Goal: Task Accomplishment & Management: Use online tool/utility

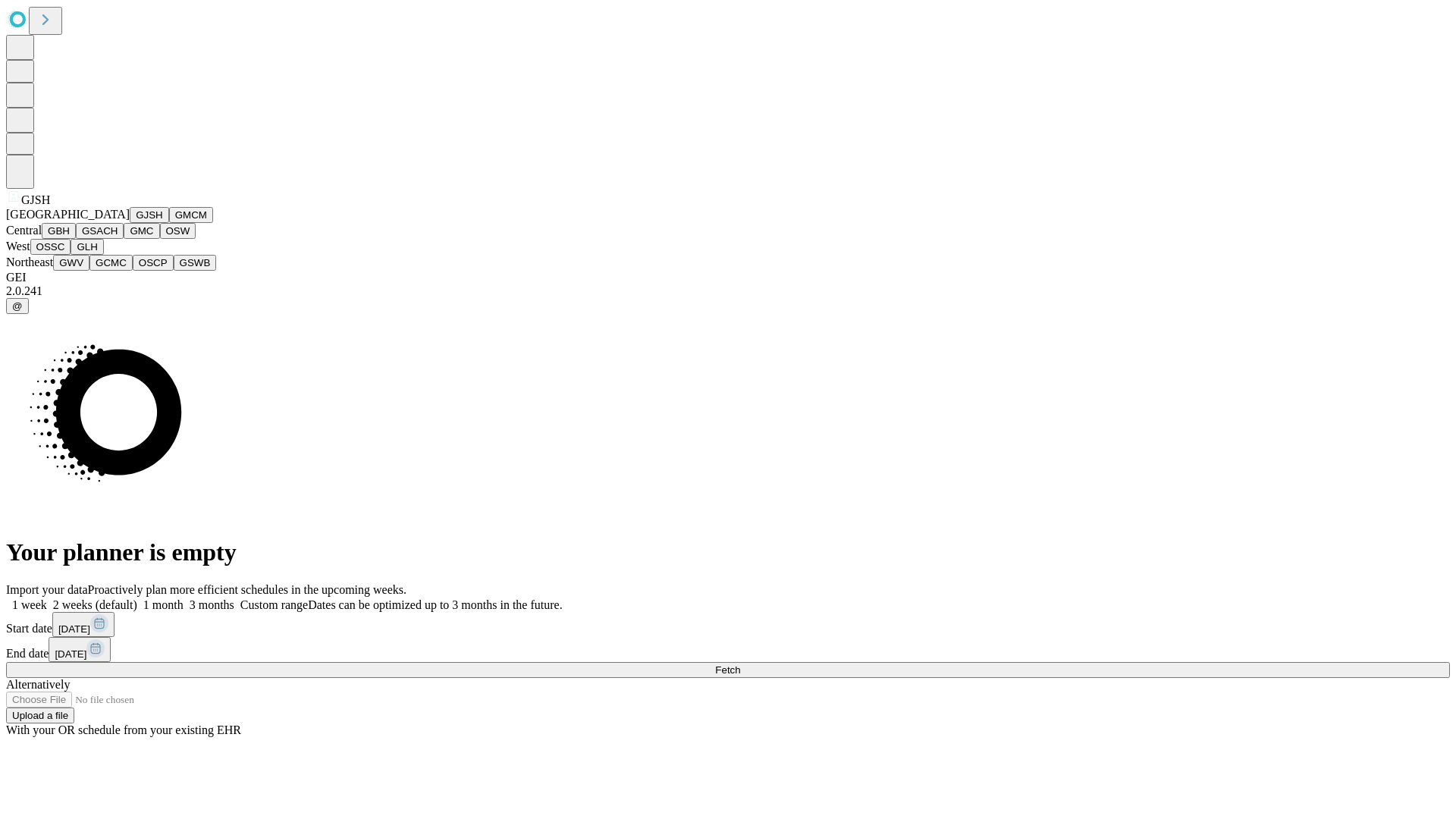
click at [130, 223] on button "GJSH" at bounding box center [149, 215] width 40 height 16
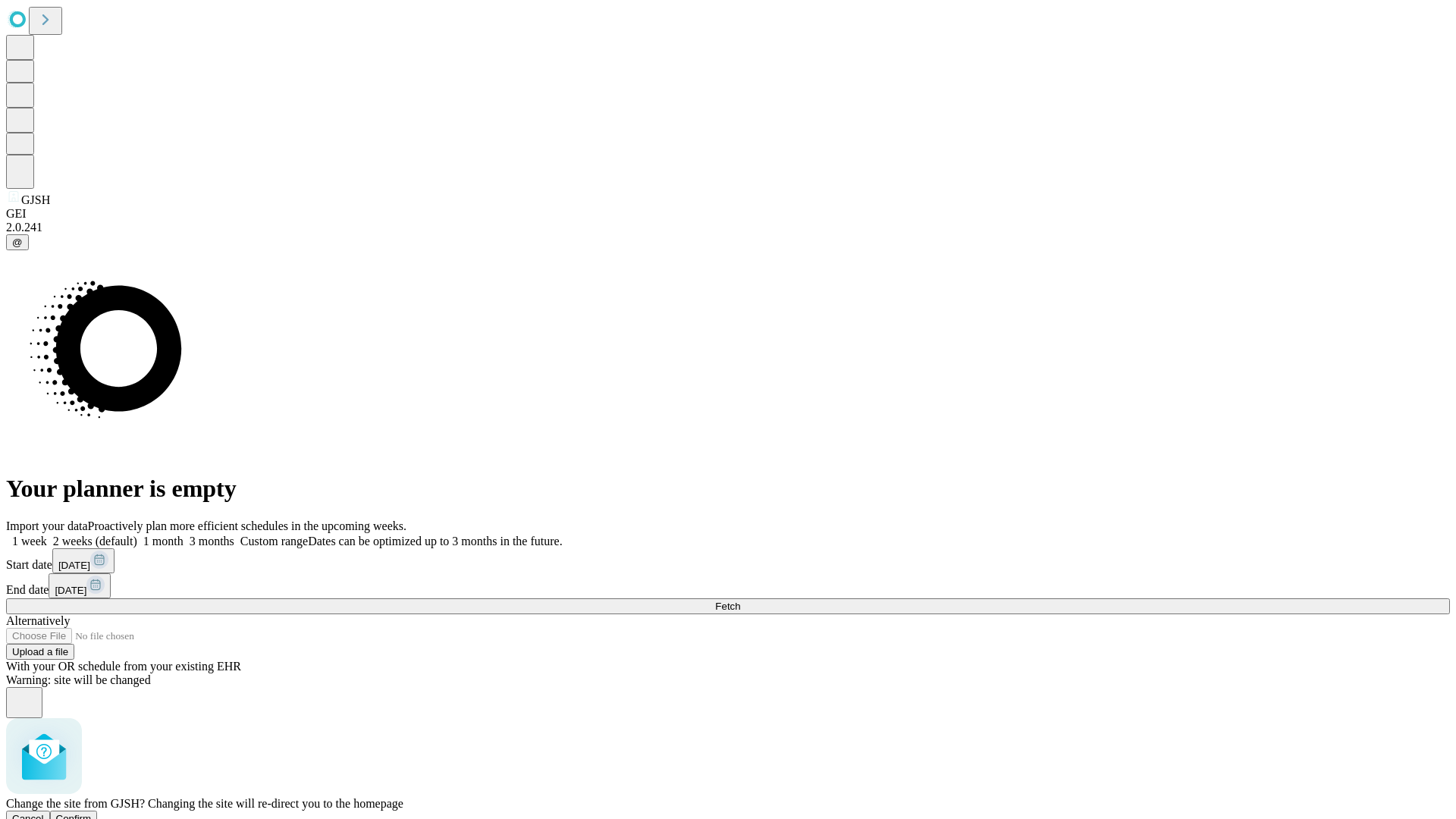
click at [92, 813] on span "Confirm" at bounding box center [74, 818] width 36 height 11
click at [47, 535] on label "1 week" at bounding box center [27, 541] width 41 height 13
click at [740, 601] on span "Fetch" at bounding box center [728, 606] width 25 height 11
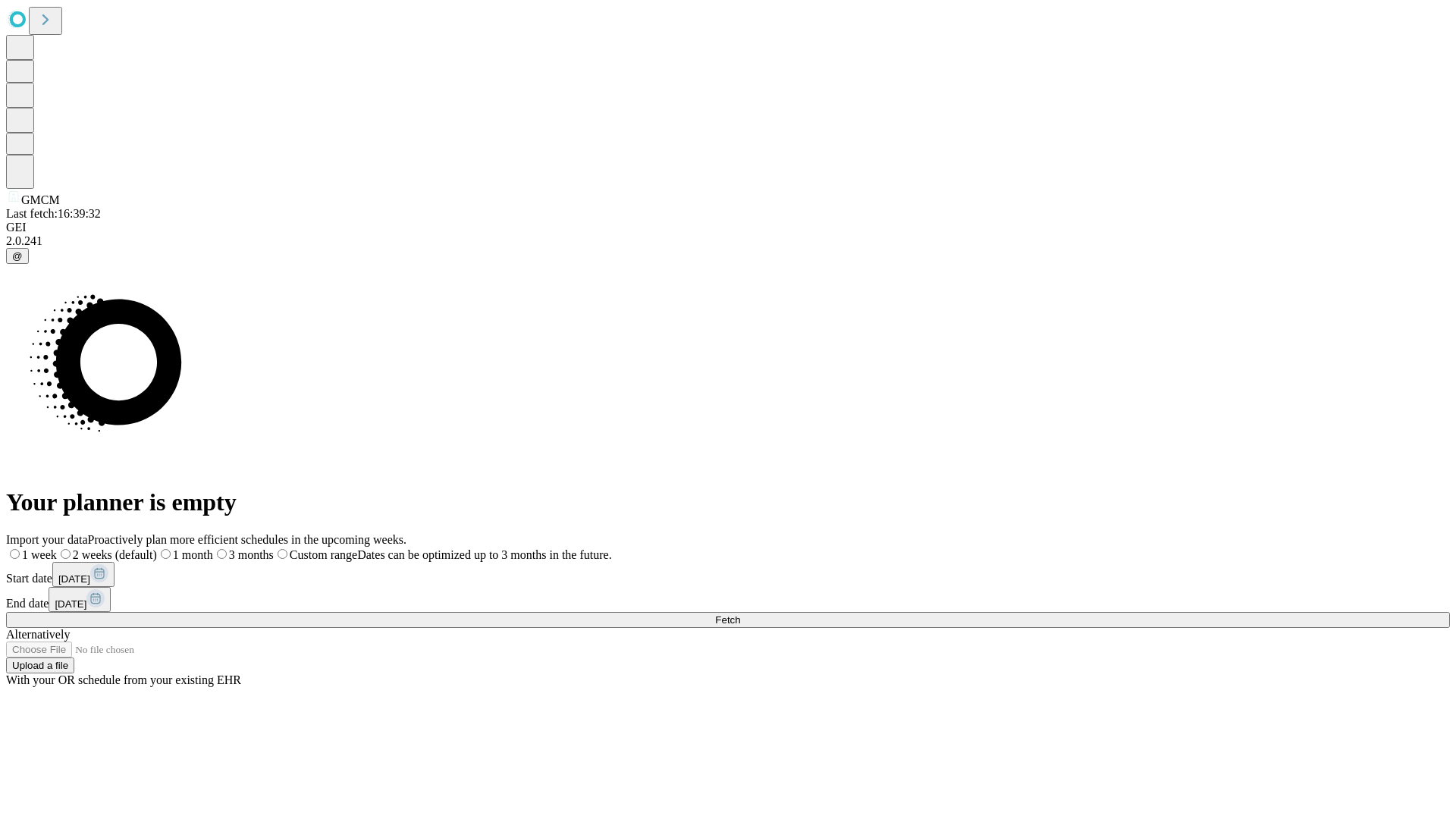
click at [56, 548] on label "1 week" at bounding box center [31, 554] width 51 height 13
click at [740, 614] on span "Fetch" at bounding box center [728, 620] width 25 height 11
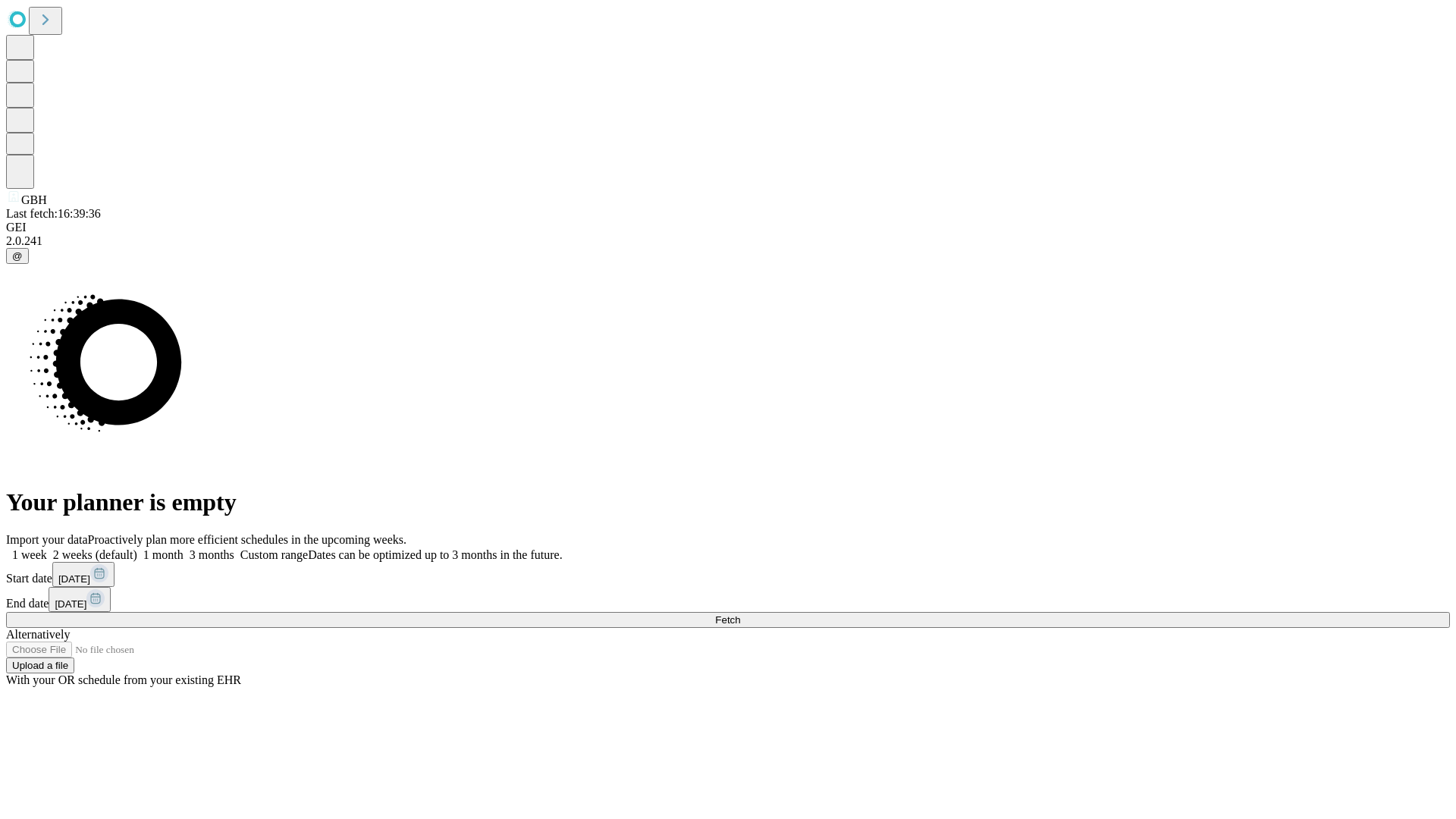
click at [740, 614] on span "Fetch" at bounding box center [728, 620] width 25 height 11
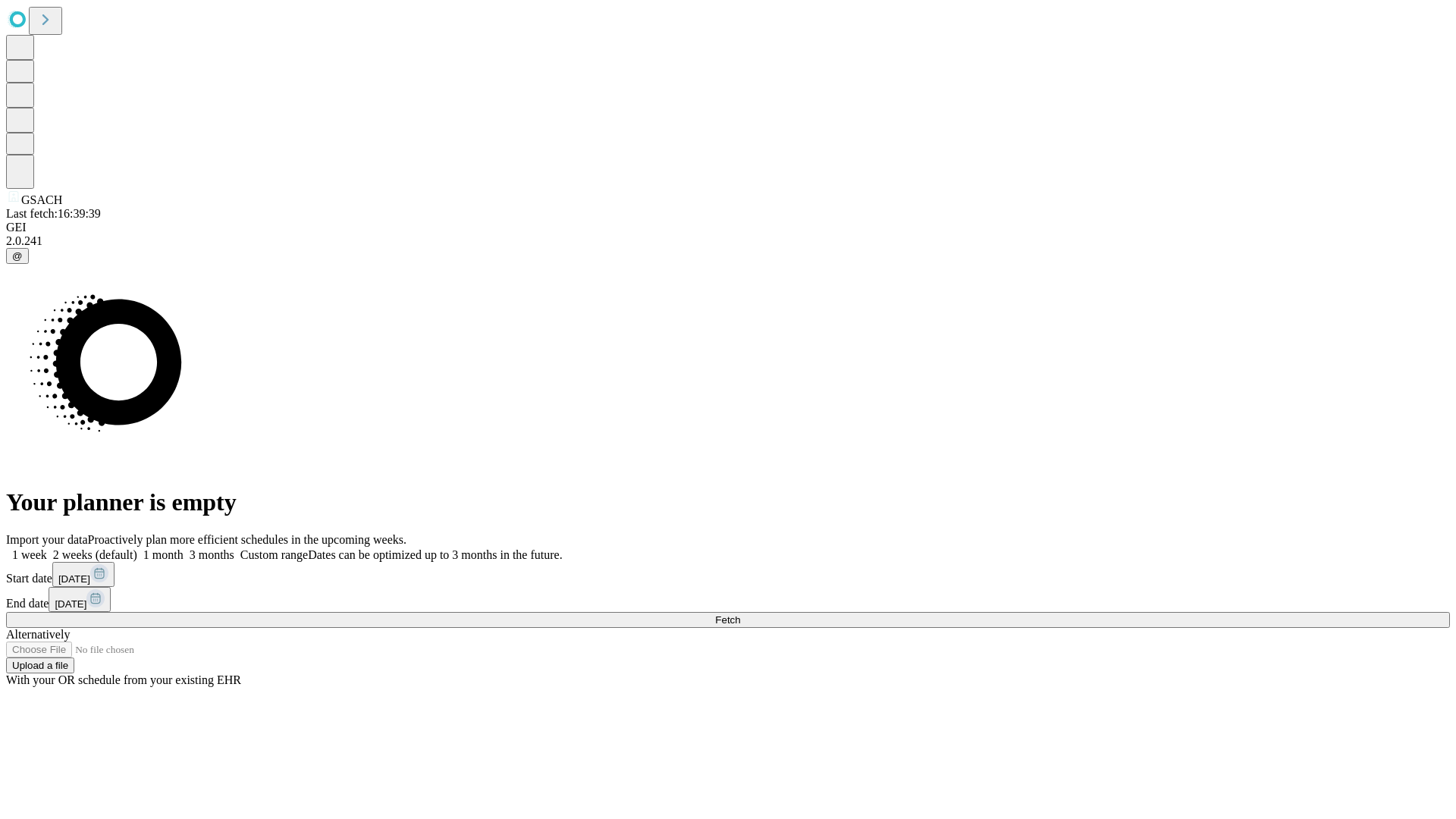
click at [47, 548] on label "1 week" at bounding box center [27, 554] width 41 height 13
click at [740, 614] on span "Fetch" at bounding box center [728, 620] width 25 height 11
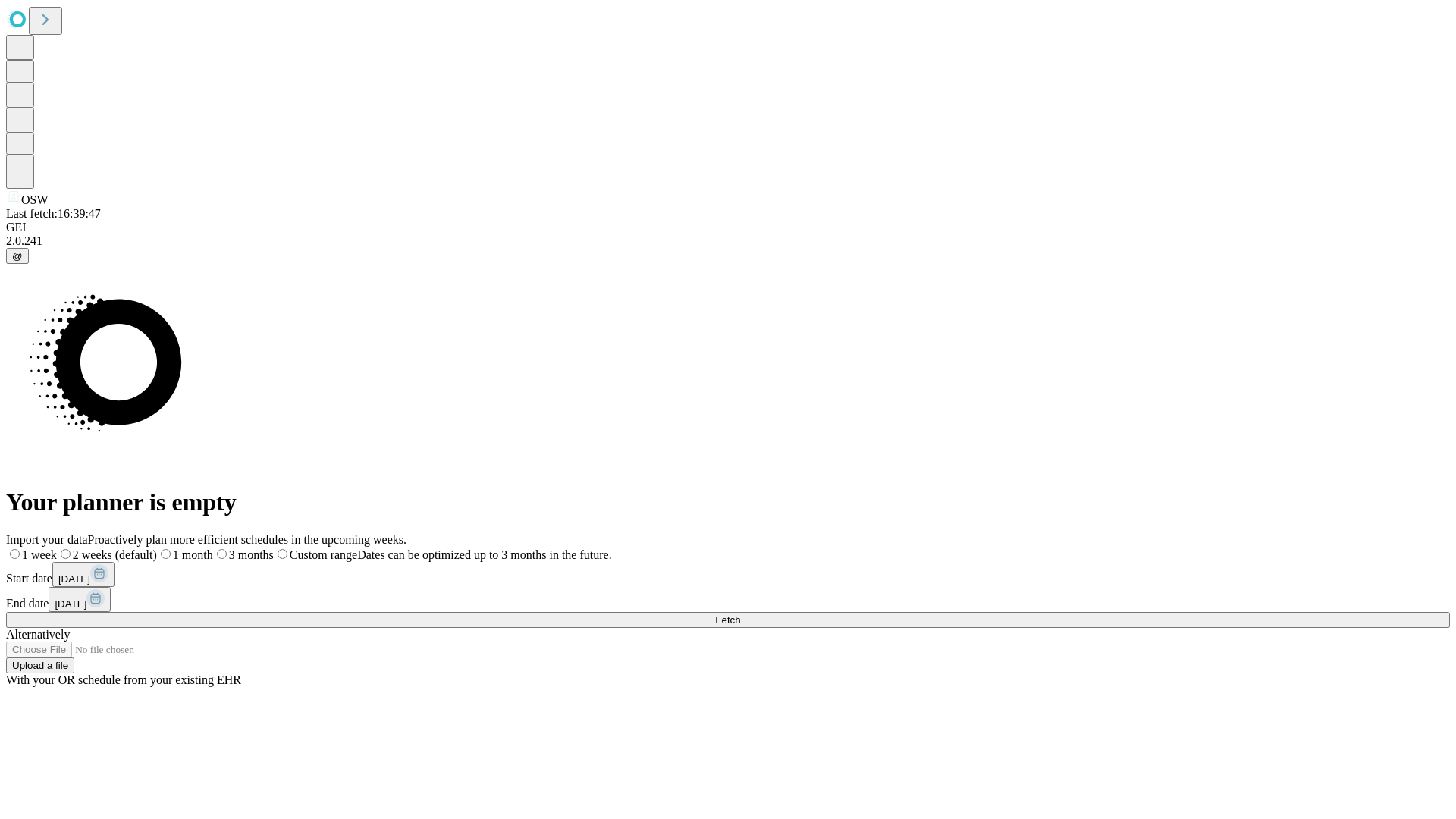
click at [56, 548] on label "1 week" at bounding box center [31, 554] width 51 height 13
click at [740, 614] on span "Fetch" at bounding box center [728, 620] width 25 height 11
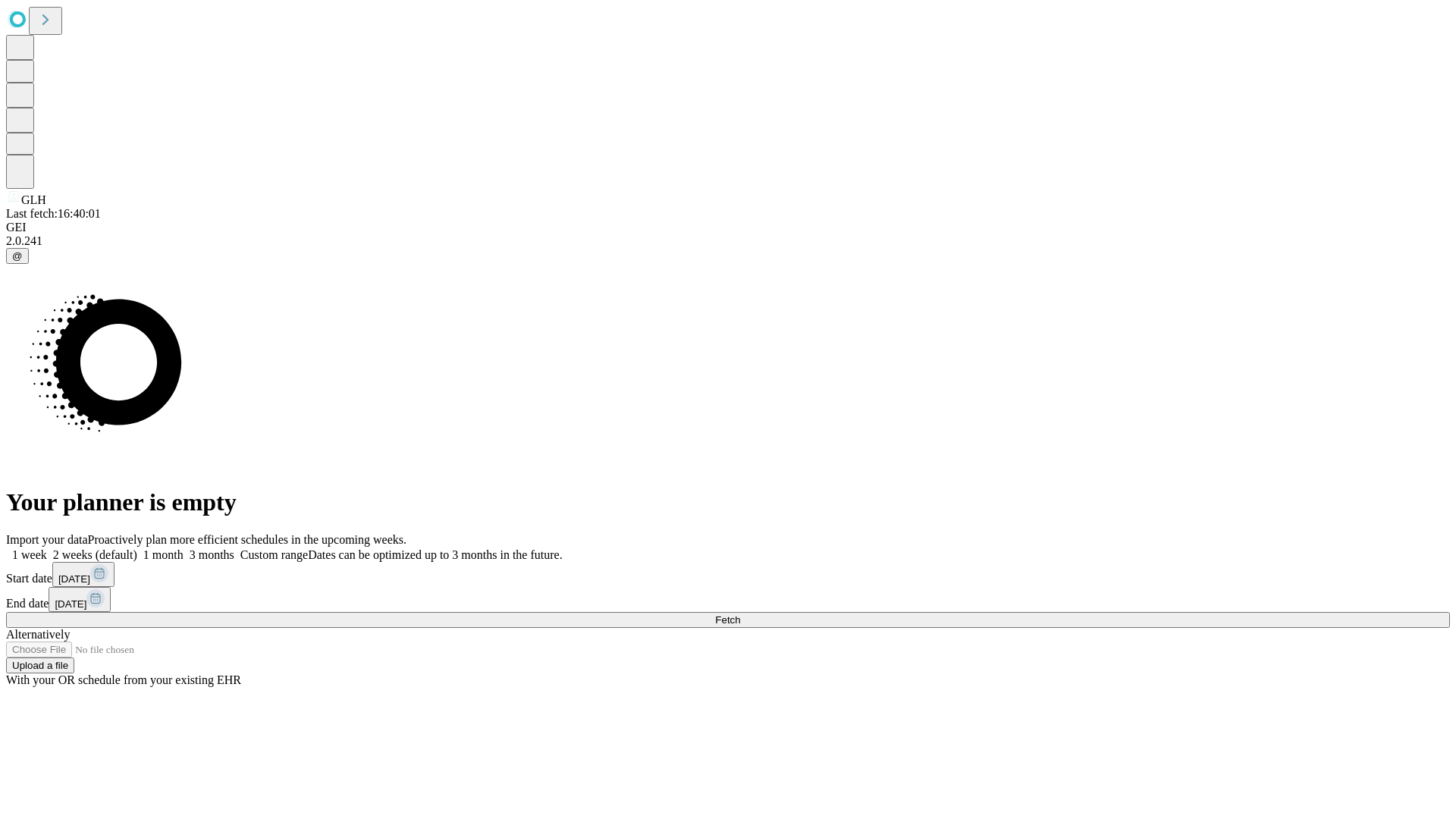
click at [47, 548] on label "1 week" at bounding box center [27, 554] width 41 height 13
click at [740, 614] on span "Fetch" at bounding box center [728, 620] width 25 height 11
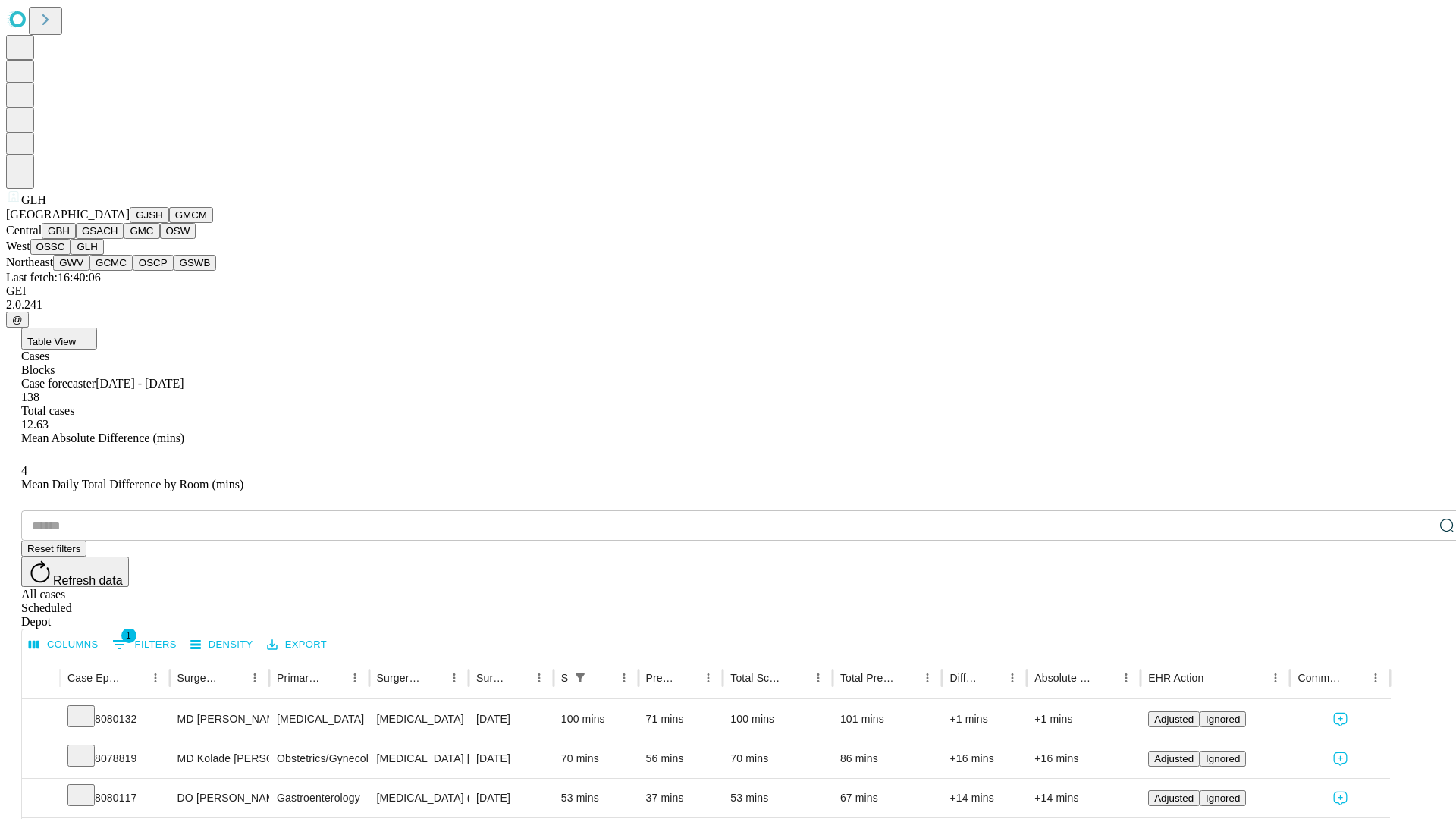
click at [90, 270] on button "GWV" at bounding box center [70, 262] width 36 height 16
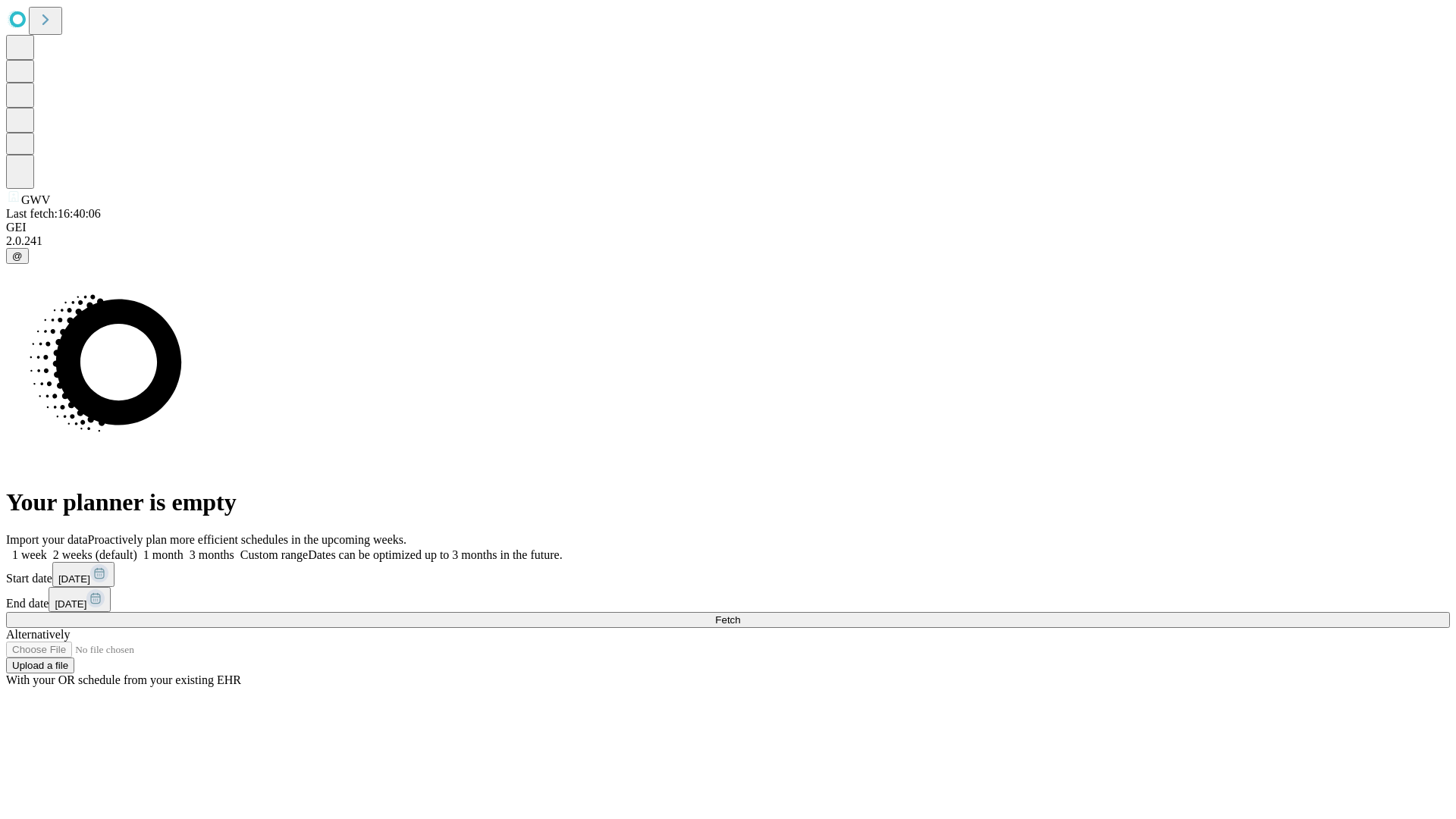
click at [47, 548] on label "1 week" at bounding box center [27, 554] width 41 height 13
click at [740, 614] on span "Fetch" at bounding box center [728, 620] width 25 height 11
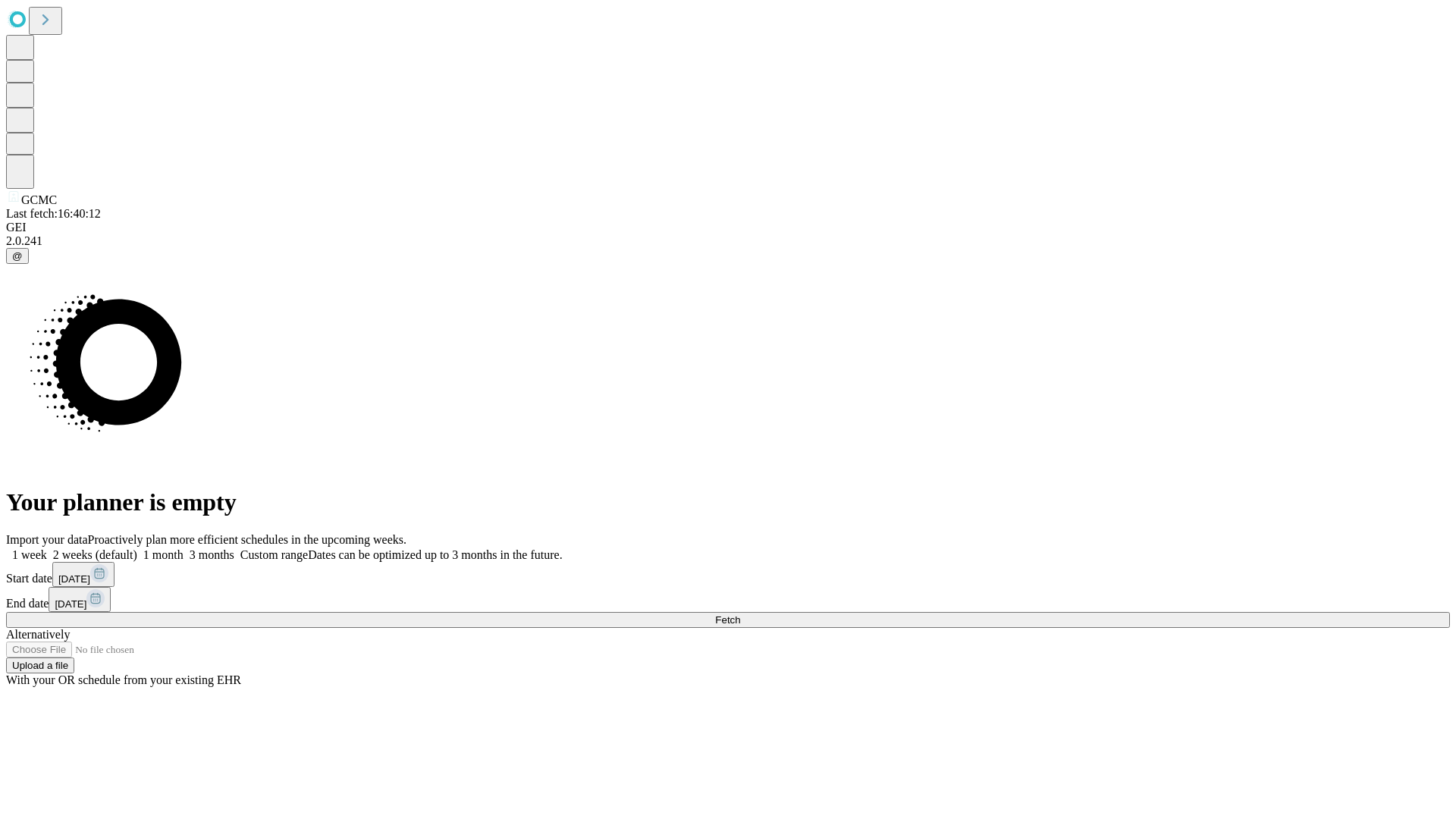
click at [47, 548] on label "1 week" at bounding box center [27, 554] width 41 height 13
click at [740, 614] on span "Fetch" at bounding box center [728, 620] width 25 height 11
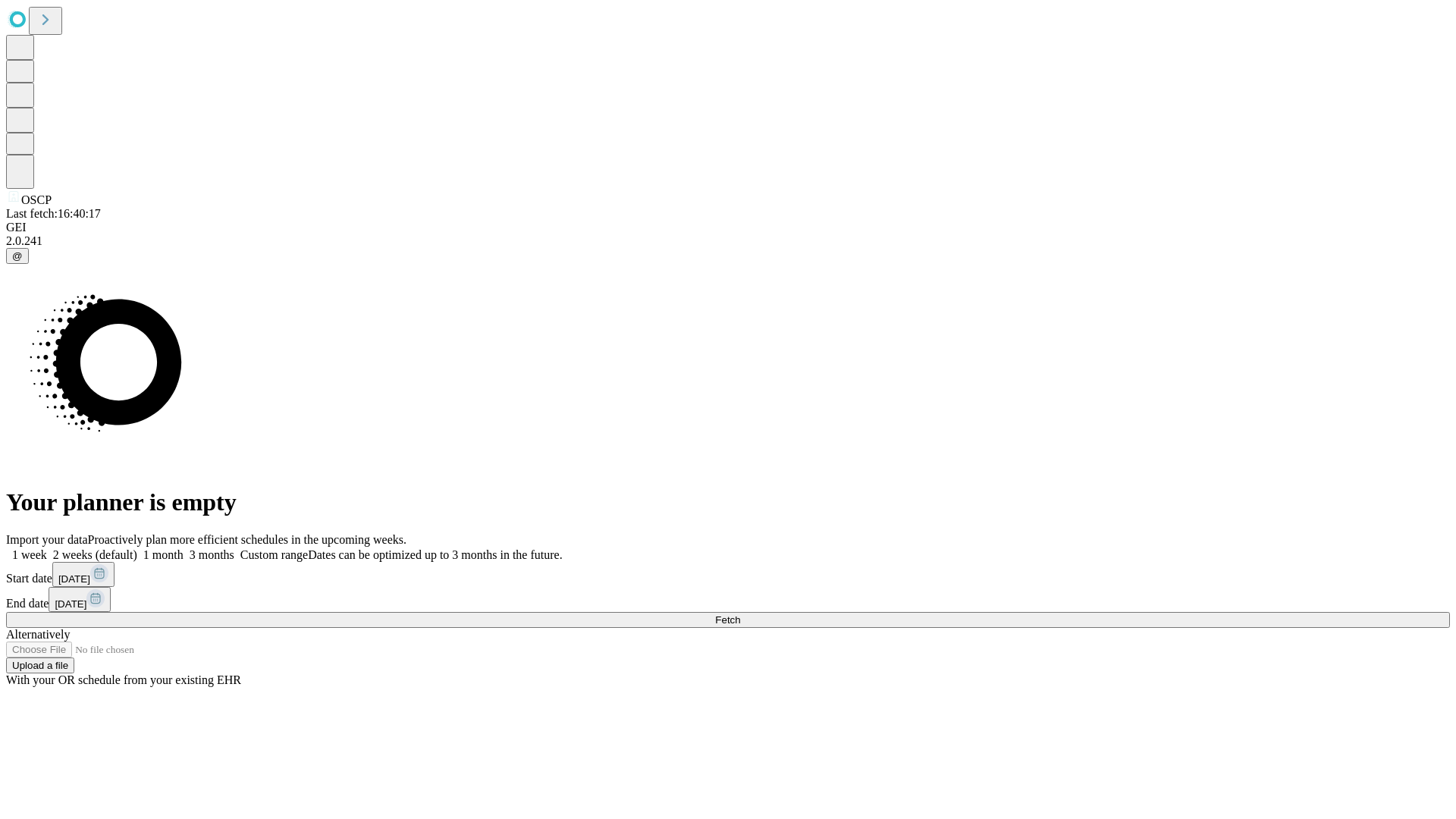
click at [47, 548] on label "1 week" at bounding box center [27, 554] width 41 height 13
click at [740, 614] on span "Fetch" at bounding box center [728, 620] width 25 height 11
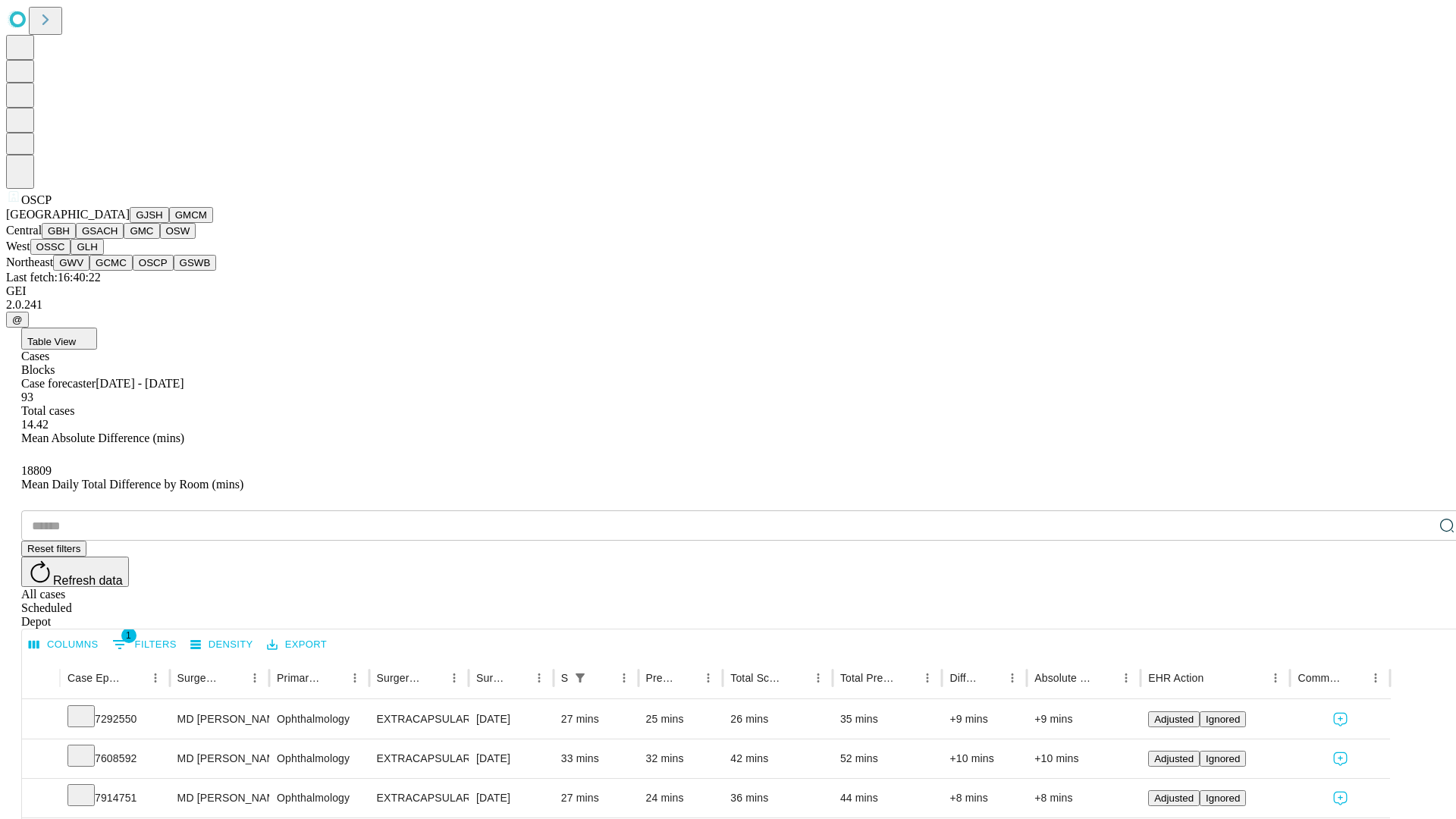
click at [174, 270] on button "GSWB" at bounding box center [195, 262] width 44 height 16
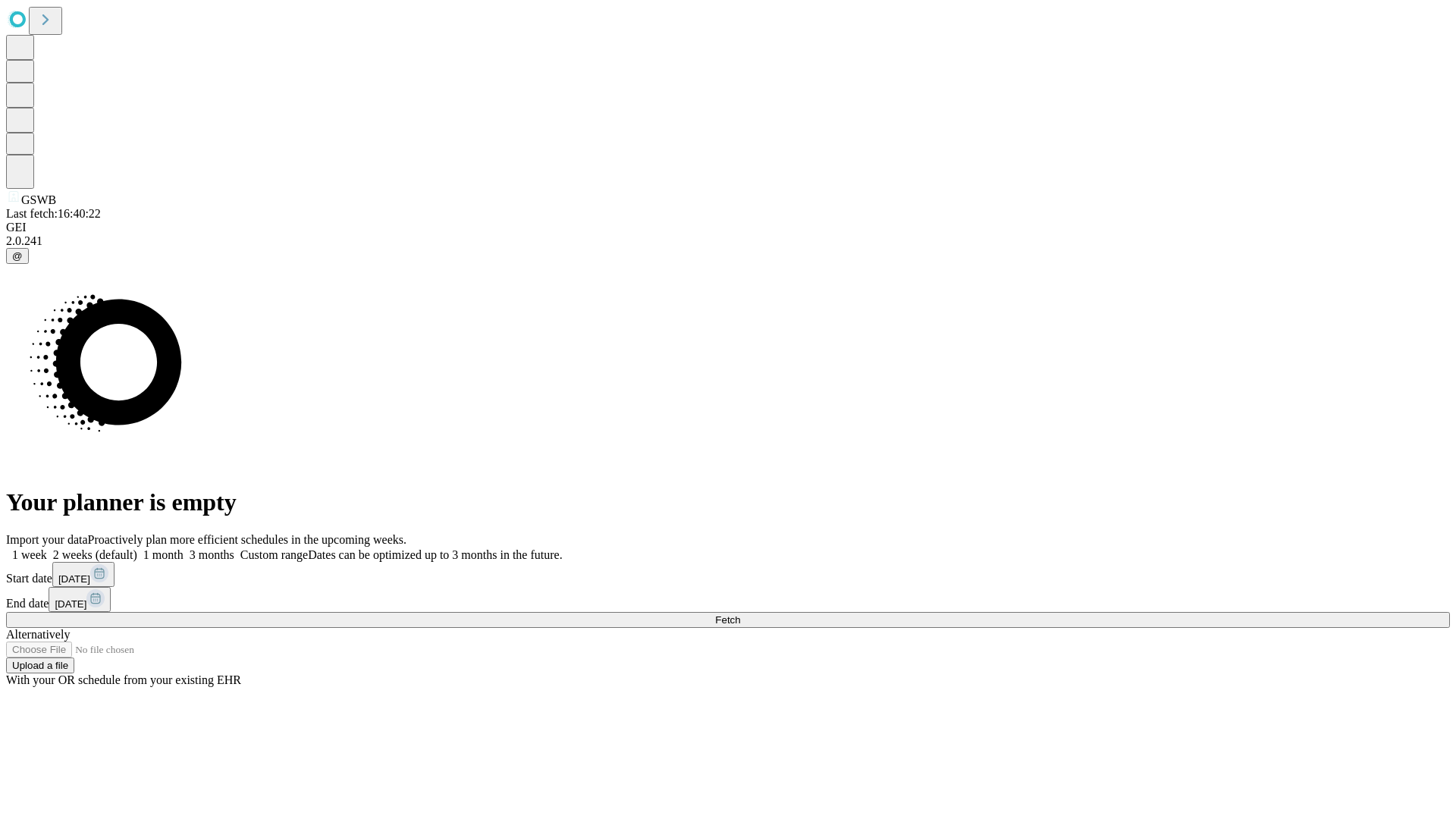
click at [47, 548] on label "1 week" at bounding box center [27, 554] width 41 height 13
click at [740, 614] on span "Fetch" at bounding box center [728, 620] width 25 height 11
